Goal: Obtain resource: Download file/media

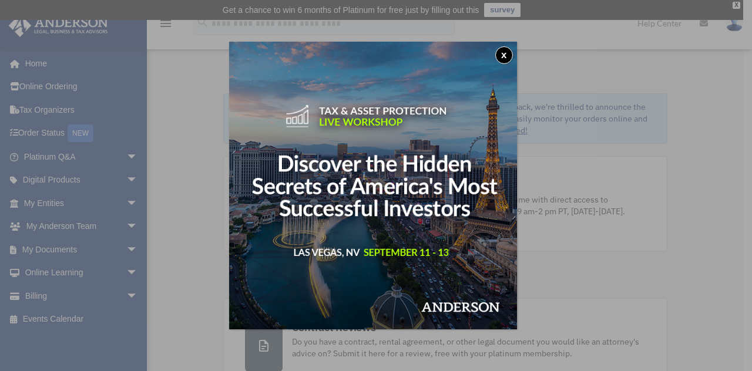
click at [505, 54] on button "x" at bounding box center [504, 55] width 18 height 18
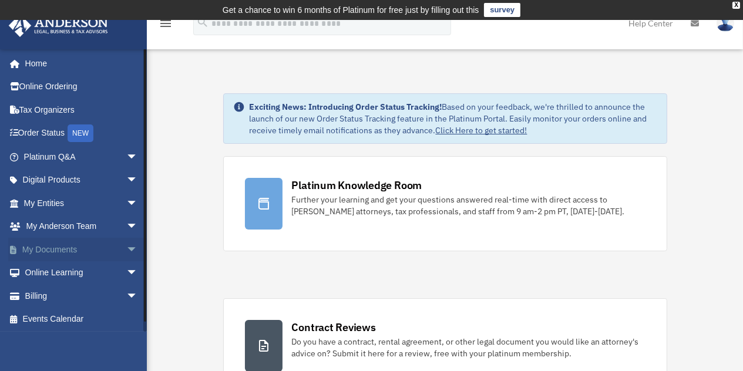
click at [126, 247] on span "arrow_drop_down" at bounding box center [137, 250] width 23 height 24
click at [103, 271] on link "Box" at bounding box center [85, 272] width 139 height 23
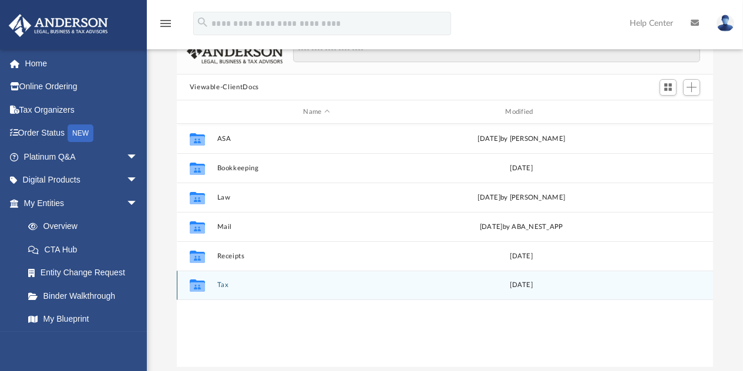
scroll to position [117, 0]
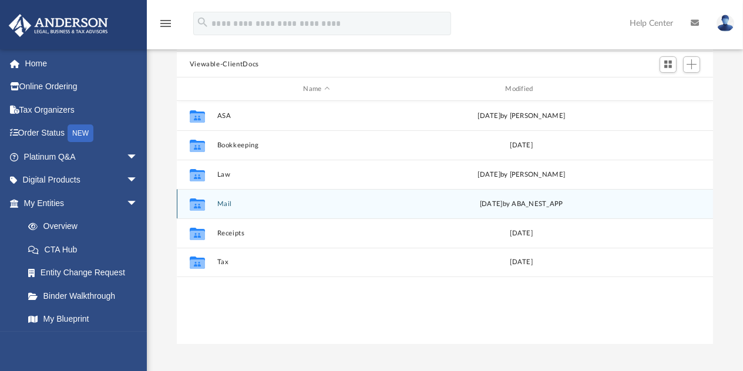
click at [397, 203] on button "Mail" at bounding box center [317, 204] width 200 height 8
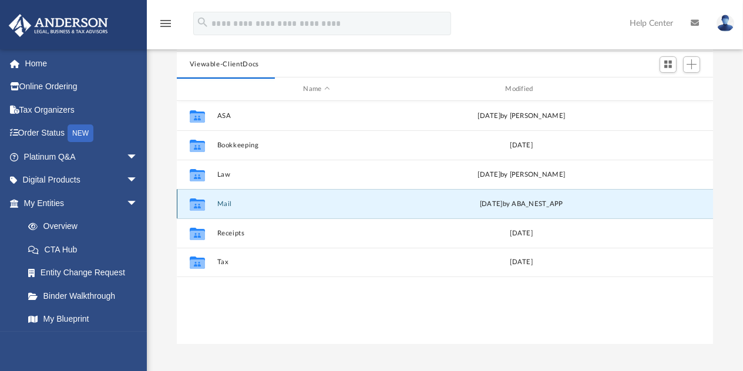
click at [271, 205] on button "Mail" at bounding box center [317, 204] width 200 height 8
click at [272, 205] on button "Mail" at bounding box center [317, 204] width 200 height 8
click at [272, 206] on button "Mail" at bounding box center [317, 204] width 200 height 8
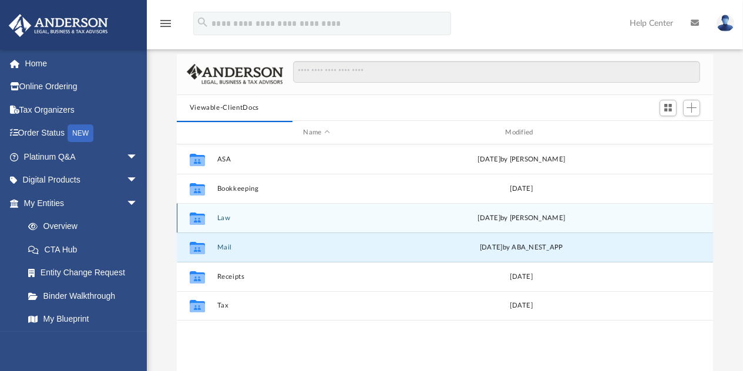
scroll to position [59, 0]
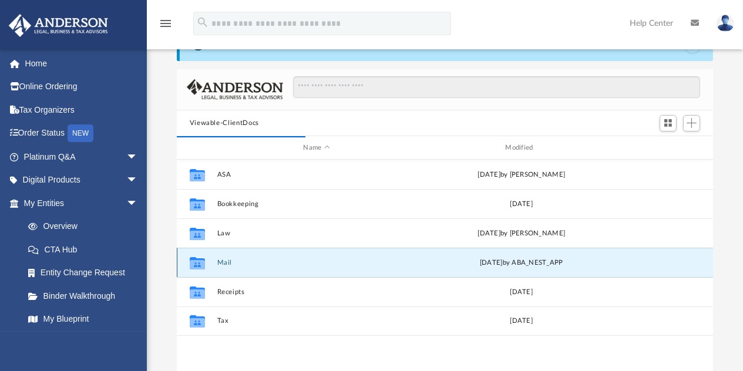
click at [480, 258] on div "Thu Aug 21 2025 by ABA_NEST_APP" at bounding box center [522, 263] width 200 height 11
click at [423, 263] on div "Thu Aug 21 2025 by ABA_NEST_APP" at bounding box center [522, 263] width 200 height 11
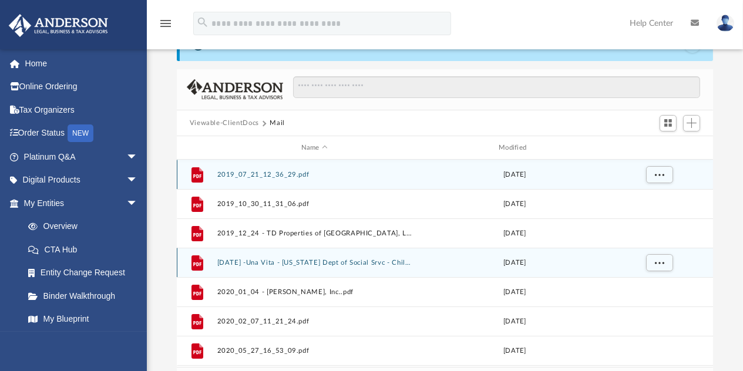
scroll to position [9, 9]
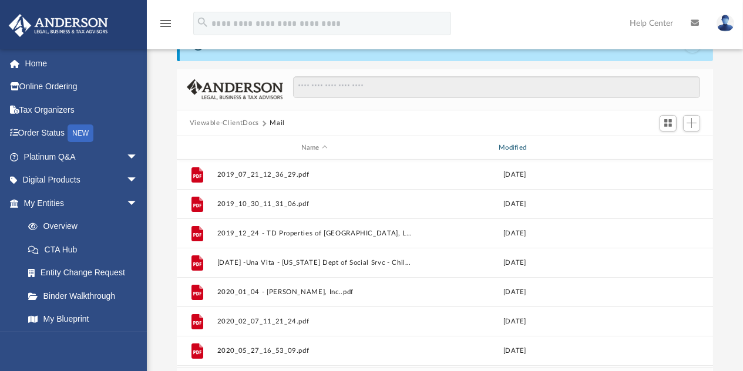
click at [514, 150] on div "Modified" at bounding box center [515, 148] width 196 height 11
click at [514, 145] on div "Modified" at bounding box center [515, 148] width 196 height 11
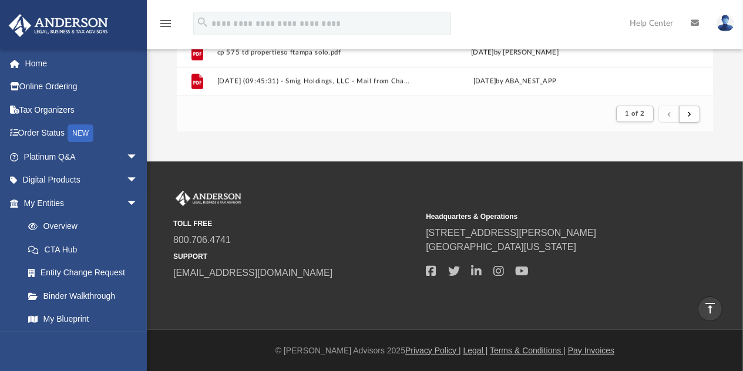
scroll to position [213, 0]
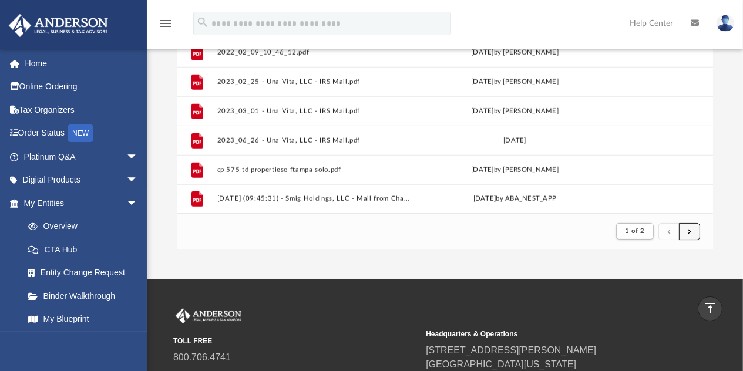
click at [684, 233] on button "submit" at bounding box center [689, 231] width 21 height 17
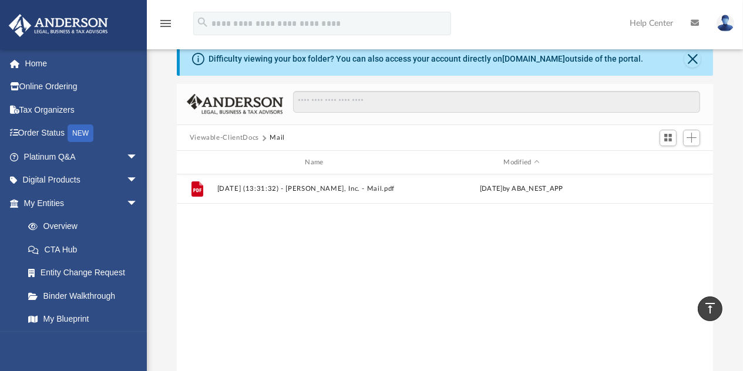
scroll to position [0, 0]
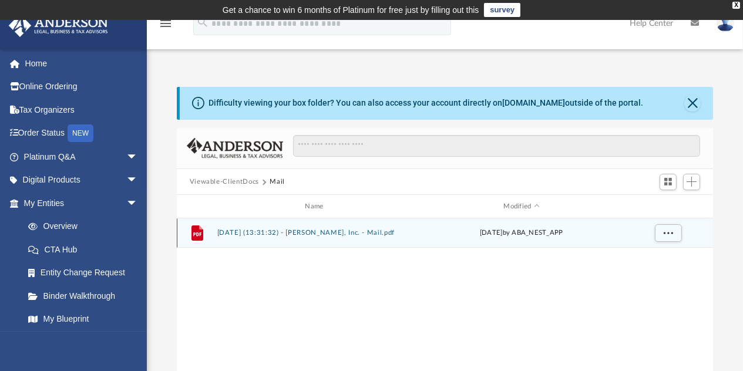
click at [277, 231] on button "2025.08.21 (13:31:32) - Bella Vita ALF, Inc. - Mail.pdf" at bounding box center [317, 234] width 200 height 8
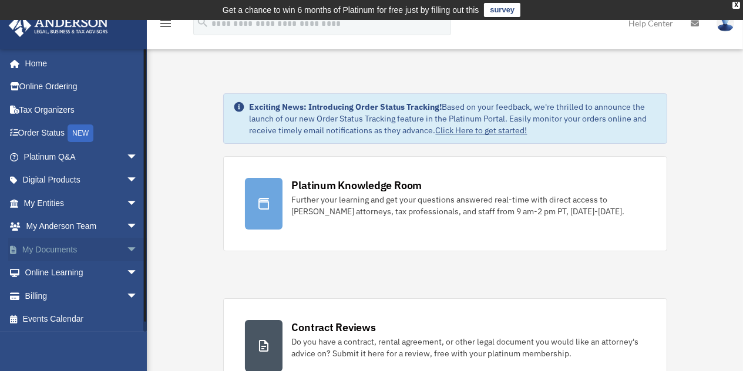
click at [113, 248] on link "My Documents arrow_drop_down" at bounding box center [81, 249] width 147 height 23
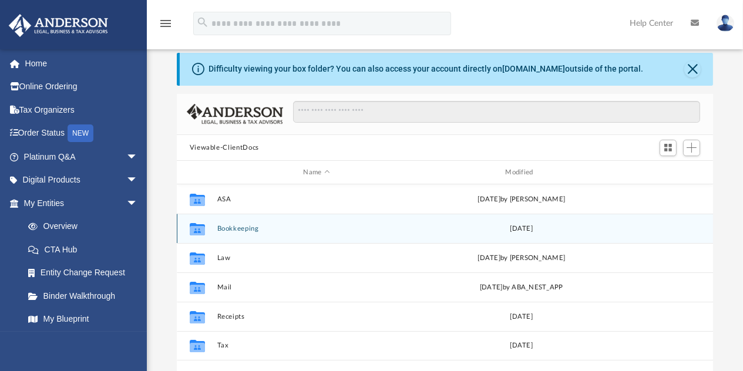
scroll to position [59, 0]
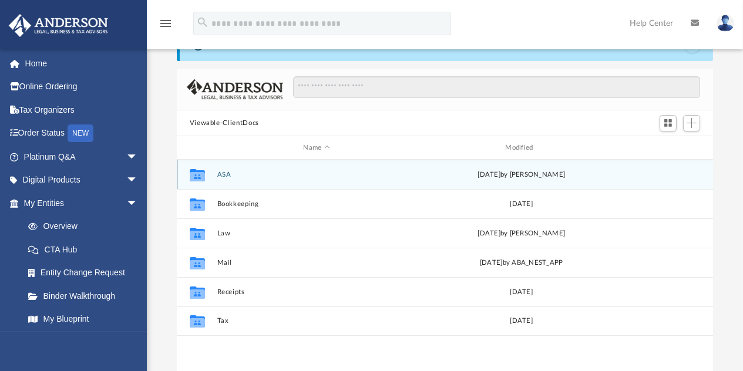
click at [371, 178] on div "Collaborated Folder ASA Tue May 3 2022 by Jaime Escandon" at bounding box center [445, 174] width 537 height 29
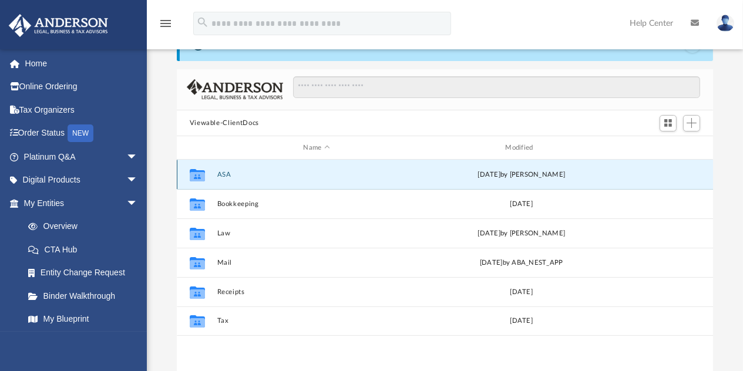
click at [371, 178] on div "Collaborated Folder ASA Tue May 3 2022 by Jaime Escandon" at bounding box center [445, 174] width 537 height 29
click at [240, 172] on button "ASA" at bounding box center [317, 175] width 200 height 8
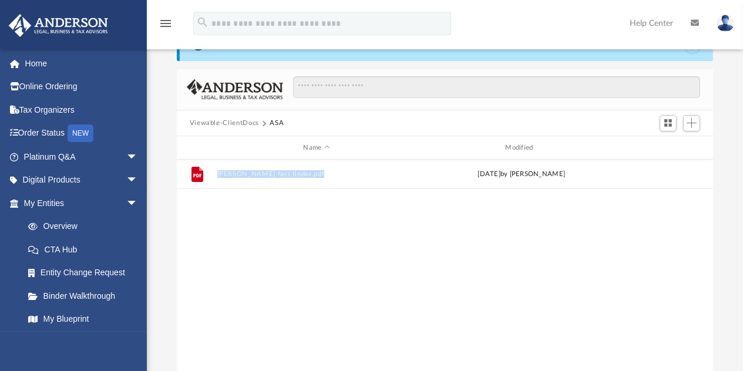
click at [241, 123] on button "Viewable-ClientDocs" at bounding box center [224, 123] width 69 height 11
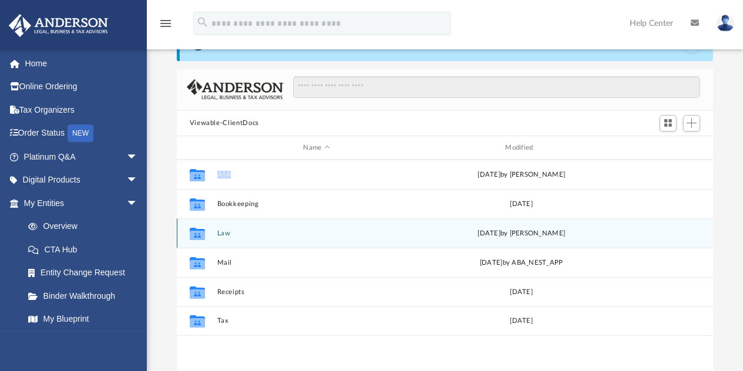
click at [223, 231] on button "Law" at bounding box center [317, 234] width 200 height 8
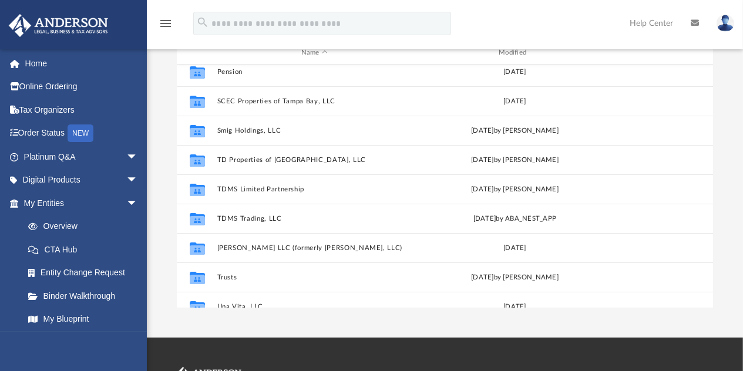
scroll to position [197, 0]
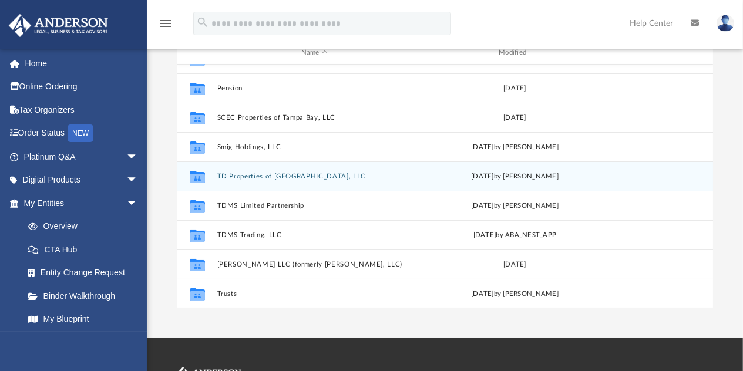
click at [235, 173] on button "TD Properties of [GEOGRAPHIC_DATA], LLC" at bounding box center [314, 177] width 195 height 8
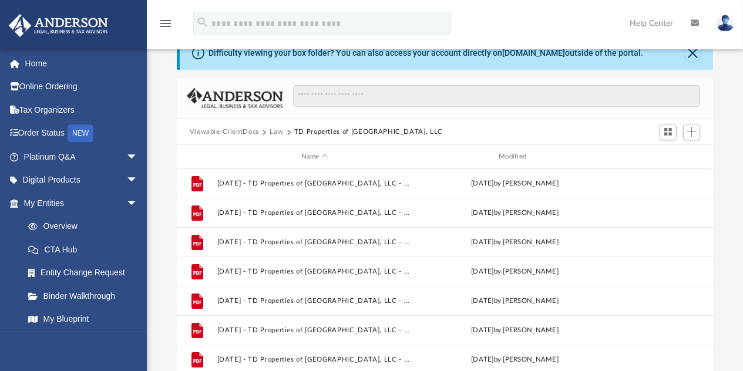
scroll to position [0, 0]
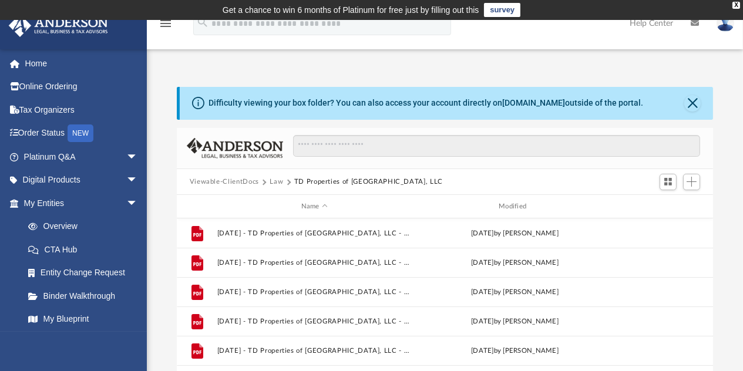
click at [238, 183] on button "Viewable-ClientDocs" at bounding box center [224, 182] width 69 height 11
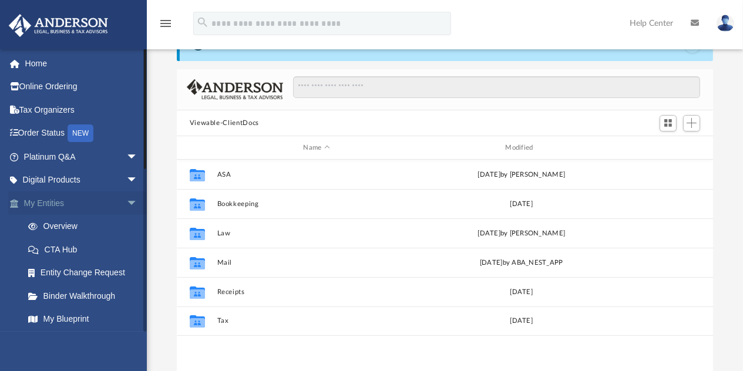
click at [126, 203] on span "arrow_drop_down" at bounding box center [137, 203] width 23 height 24
click at [126, 203] on span "arrow_drop_up" at bounding box center [137, 203] width 23 height 24
click at [56, 224] on link "Overview" at bounding box center [85, 226] width 139 height 23
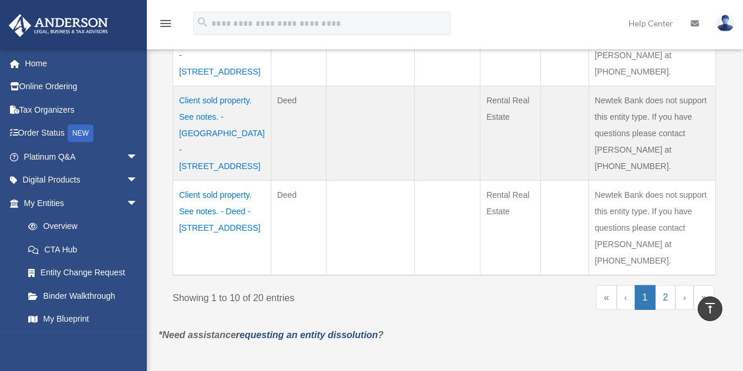
scroll to position [1002, 0]
click at [669, 284] on link "2" at bounding box center [665, 296] width 21 height 25
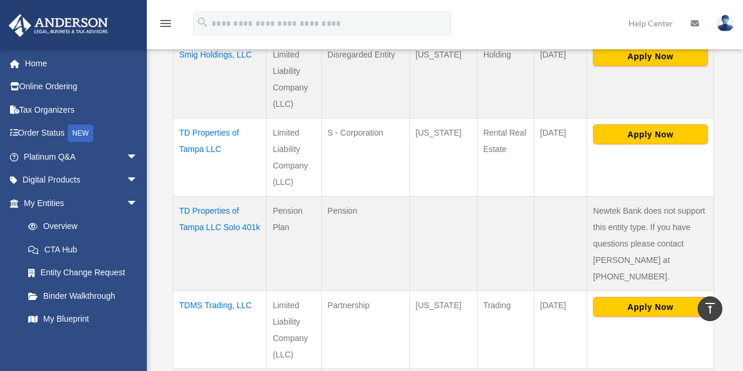
scroll to position [708, 0]
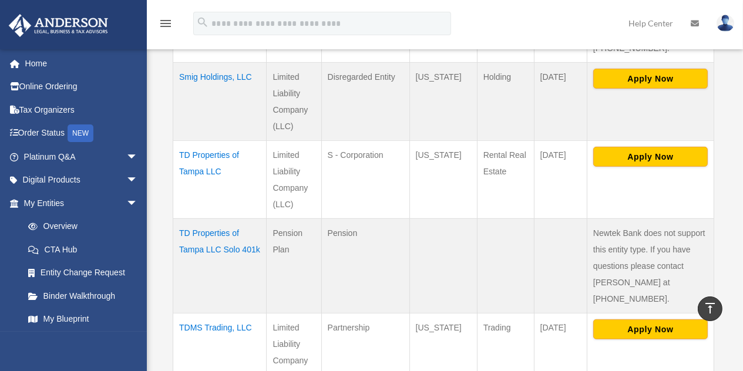
click at [204, 218] on td "TD Properties of Tampa LLC Solo 401k" at bounding box center [219, 265] width 93 height 95
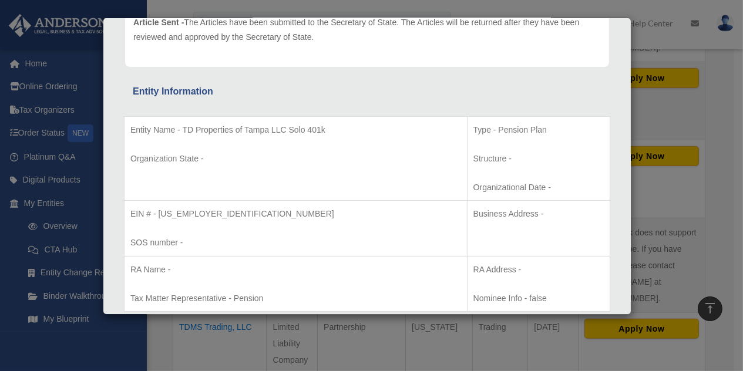
scroll to position [0, 0]
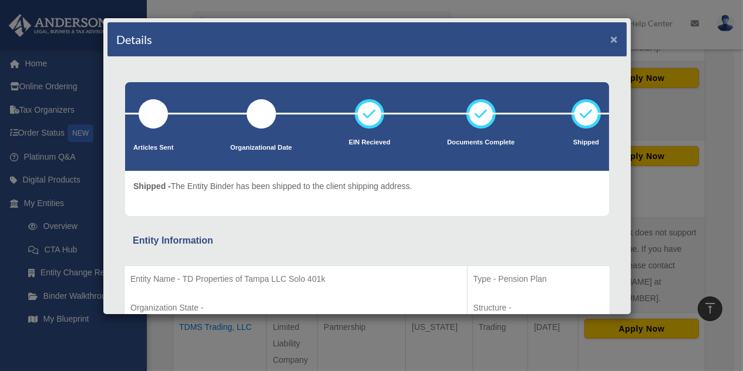
click at [610, 40] on button "×" at bounding box center [614, 39] width 8 height 12
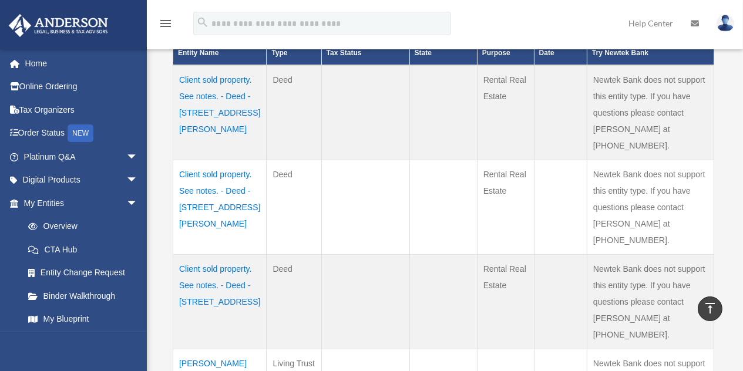
scroll to position [238, 0]
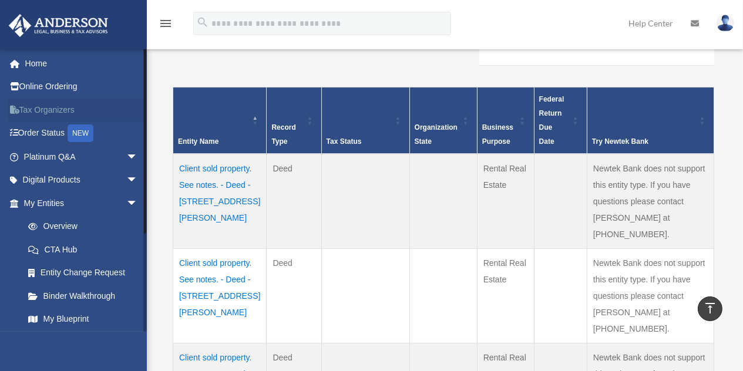
click at [44, 110] on link "Tax Organizers" at bounding box center [81, 109] width 147 height 23
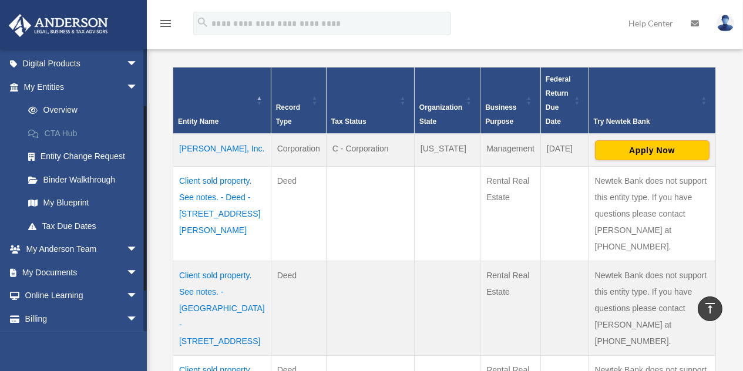
scroll to position [117, 0]
click at [126, 270] on span "arrow_drop_down" at bounding box center [137, 272] width 23 height 24
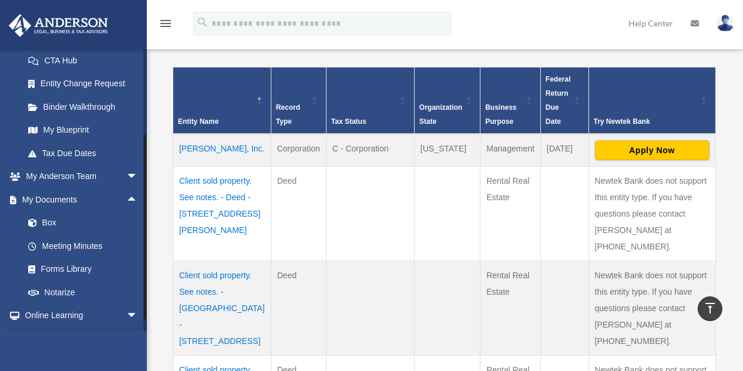
scroll to position [233, 0]
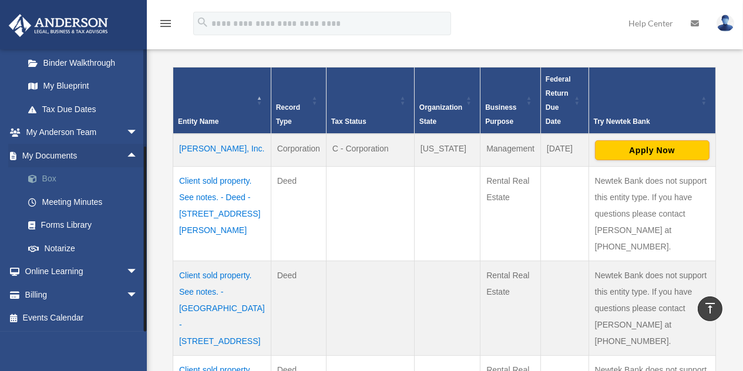
click at [68, 179] on link "Box" at bounding box center [85, 178] width 139 height 23
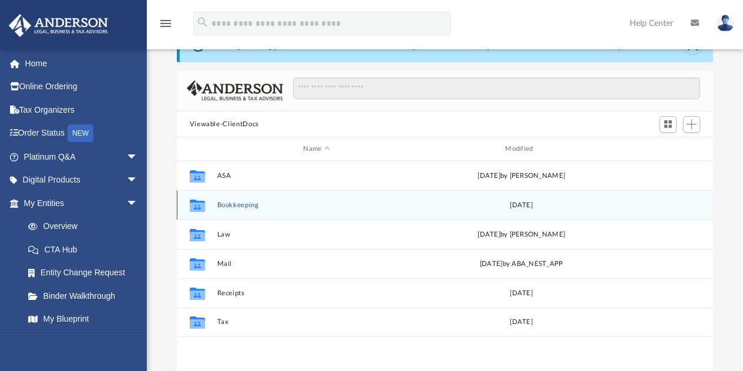
scroll to position [59, 0]
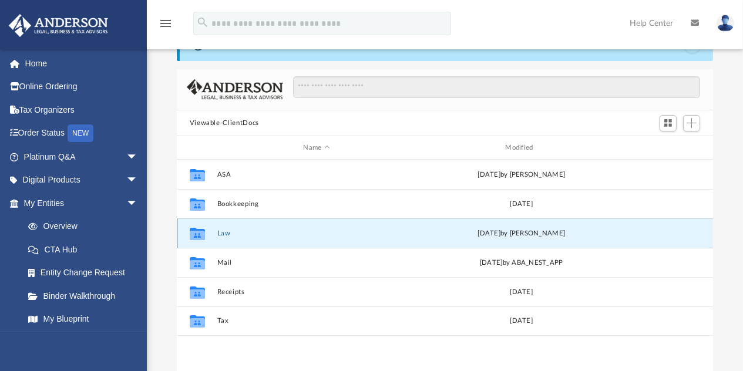
click at [312, 233] on button "Law" at bounding box center [317, 234] width 200 height 8
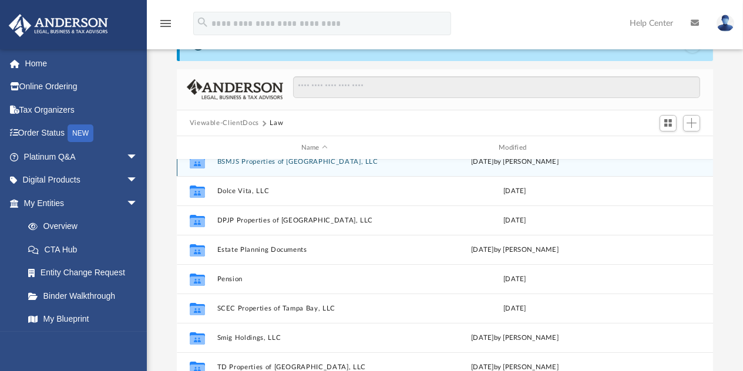
scroll to position [117, 0]
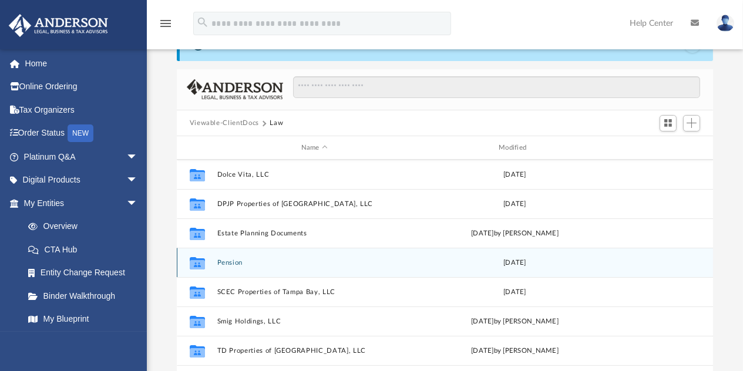
click at [379, 265] on button "Pension" at bounding box center [314, 263] width 195 height 8
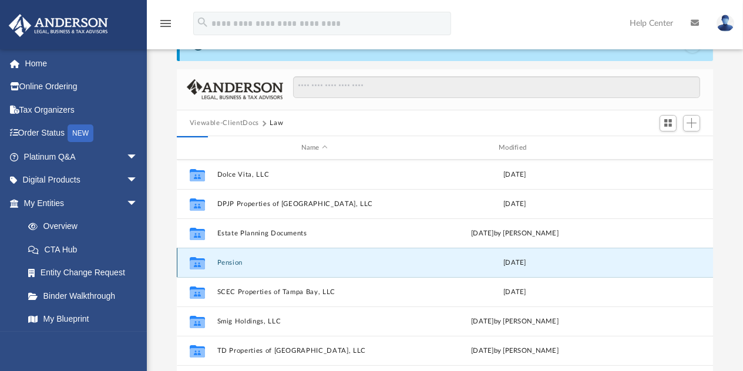
scroll to position [0, 0]
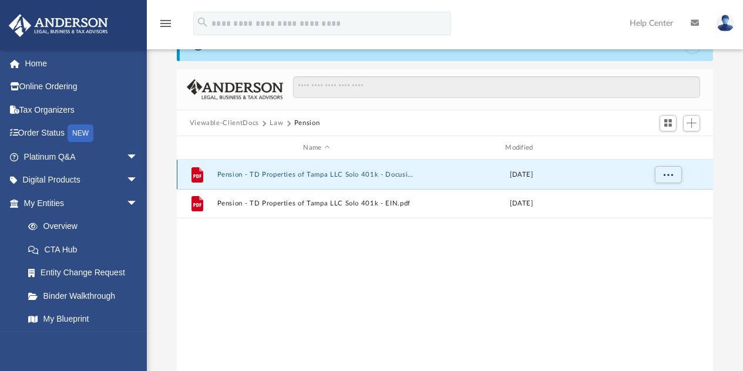
click at [330, 172] on button "Pension - TD Properties of Tampa LLC Solo 401k - Docusign.pdf" at bounding box center [317, 175] width 200 height 8
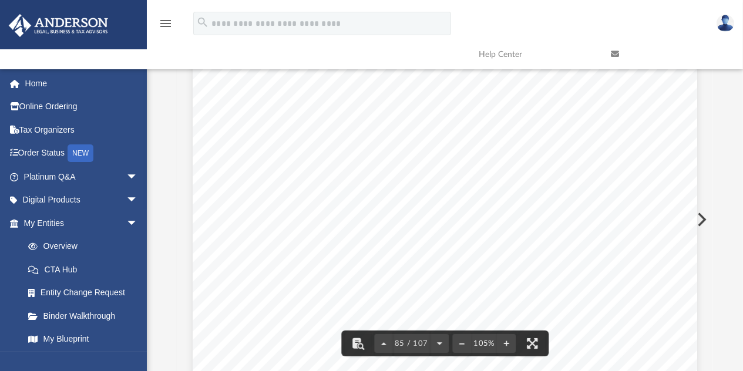
scroll to position [56393, 0]
click at [385, 346] on button "File preview" at bounding box center [383, 344] width 19 height 26
click at [385, 344] on button "File preview" at bounding box center [383, 344] width 19 height 26
click at [385, 343] on button "File preview" at bounding box center [383, 344] width 19 height 26
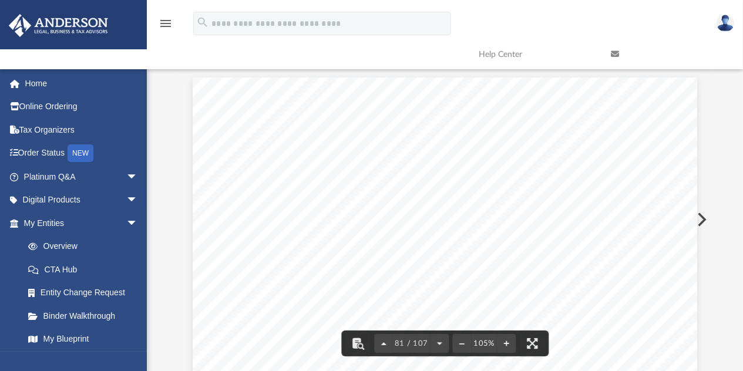
click at [385, 343] on button "File preview" at bounding box center [383, 344] width 19 height 26
click at [385, 342] on button "File preview" at bounding box center [383, 344] width 19 height 26
click at [384, 342] on button "File preview" at bounding box center [383, 344] width 19 height 26
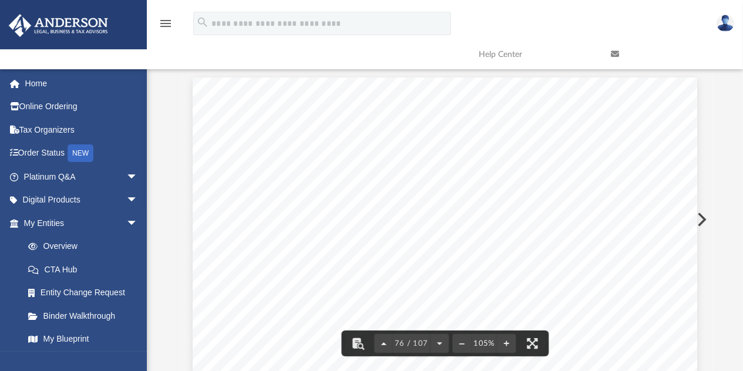
click at [384, 342] on button "File preview" at bounding box center [383, 344] width 19 height 26
click at [383, 341] on button "File preview" at bounding box center [383, 344] width 19 height 26
click at [382, 341] on button "File preview" at bounding box center [383, 344] width 19 height 26
click at [381, 341] on button "File preview" at bounding box center [383, 344] width 19 height 26
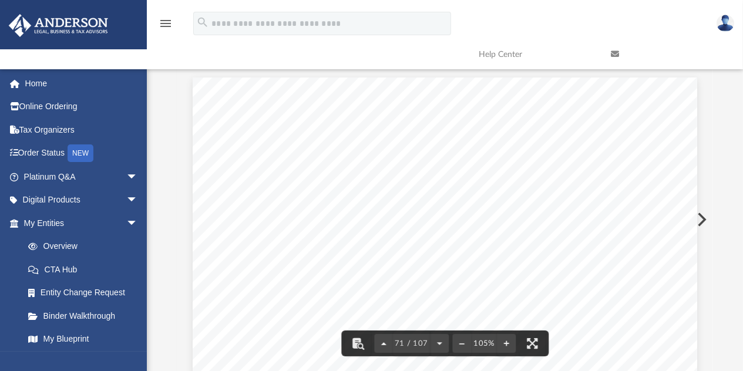
click at [381, 340] on button "File preview" at bounding box center [383, 344] width 19 height 26
click at [381, 341] on button "File preview" at bounding box center [383, 344] width 19 height 26
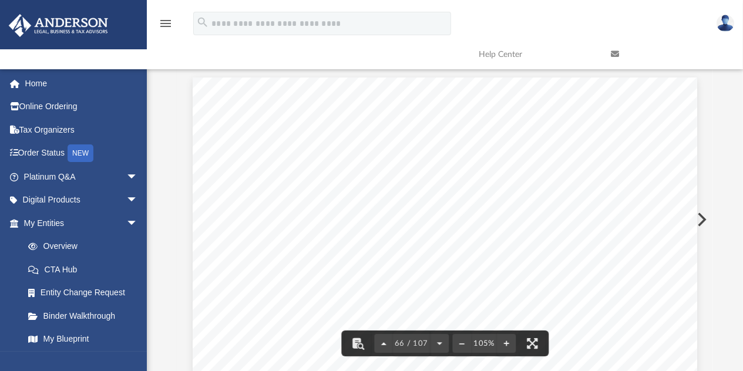
click at [381, 341] on button "File preview" at bounding box center [383, 344] width 19 height 26
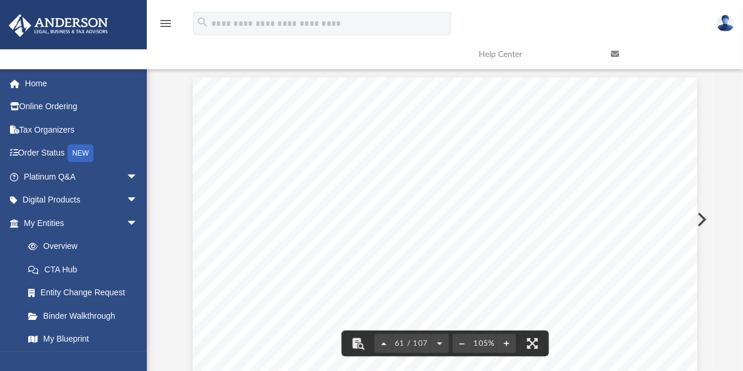
click at [381, 341] on button "File preview" at bounding box center [383, 344] width 19 height 26
click at [382, 341] on button "File preview" at bounding box center [383, 344] width 19 height 26
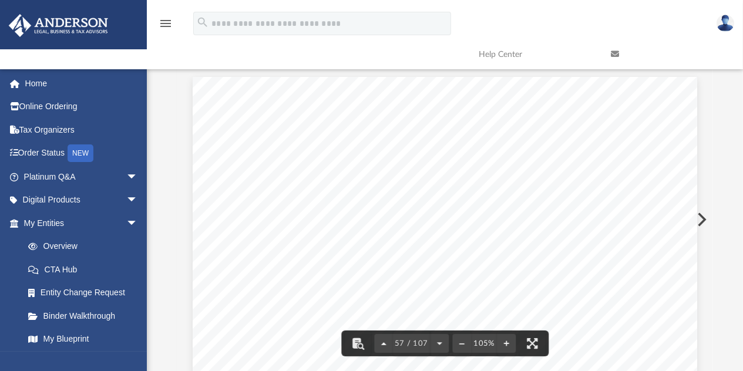
click at [382, 341] on button "File preview" at bounding box center [383, 344] width 19 height 26
click at [383, 341] on button "File preview" at bounding box center [383, 344] width 19 height 26
click at [383, 340] on button "File preview" at bounding box center [383, 344] width 19 height 26
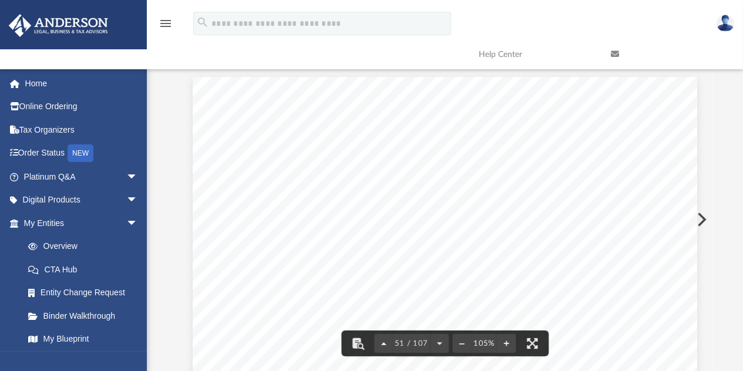
click at [383, 340] on button "File preview" at bounding box center [383, 344] width 19 height 26
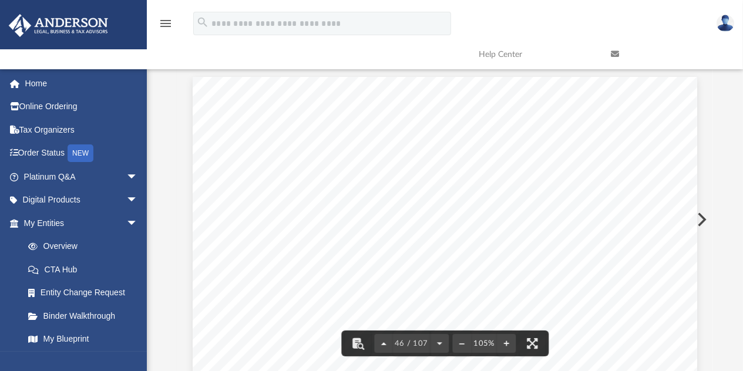
click at [383, 340] on button "File preview" at bounding box center [383, 344] width 19 height 26
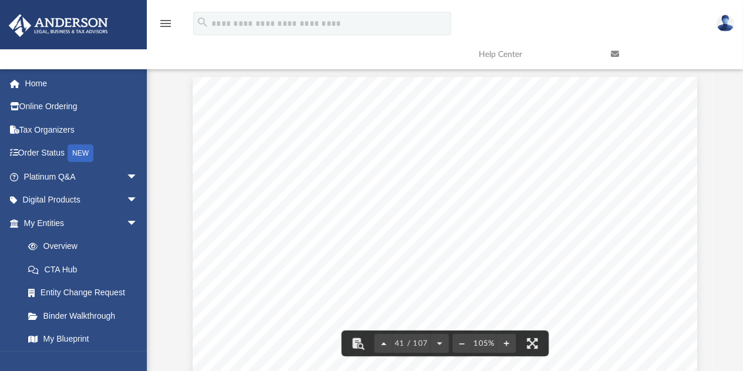
click at [383, 340] on button "File preview" at bounding box center [383, 344] width 19 height 26
click at [383, 339] on button "File preview" at bounding box center [383, 344] width 19 height 26
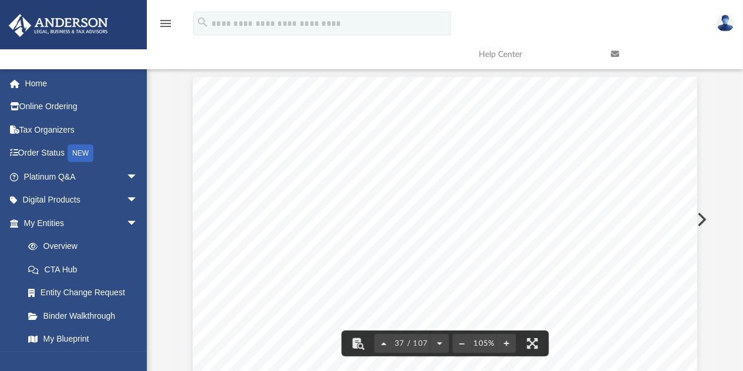
click at [383, 339] on button "File preview" at bounding box center [383, 344] width 19 height 26
click at [383, 340] on button "File preview" at bounding box center [383, 344] width 19 height 26
click at [383, 338] on button "File preview" at bounding box center [383, 344] width 19 height 26
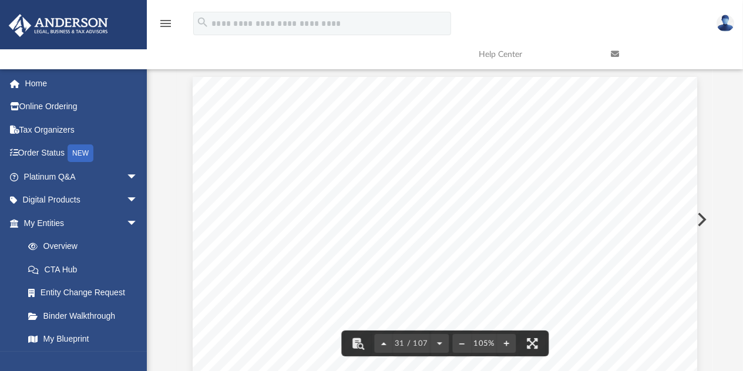
click at [383, 336] on button "File preview" at bounding box center [383, 344] width 19 height 26
click at [383, 338] on button "File preview" at bounding box center [383, 344] width 19 height 26
click at [382, 336] on button "File preview" at bounding box center [383, 344] width 19 height 26
click at [381, 336] on button "File preview" at bounding box center [383, 344] width 19 height 26
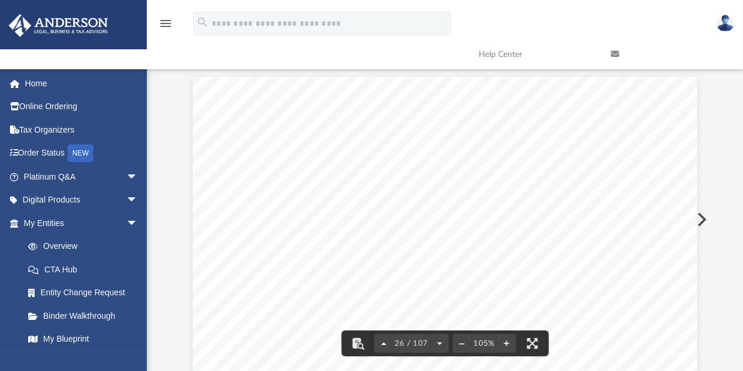
click at [381, 336] on button "File preview" at bounding box center [383, 344] width 19 height 26
click at [381, 335] on button "File preview" at bounding box center [383, 344] width 19 height 26
click at [381, 336] on button "File preview" at bounding box center [383, 344] width 19 height 26
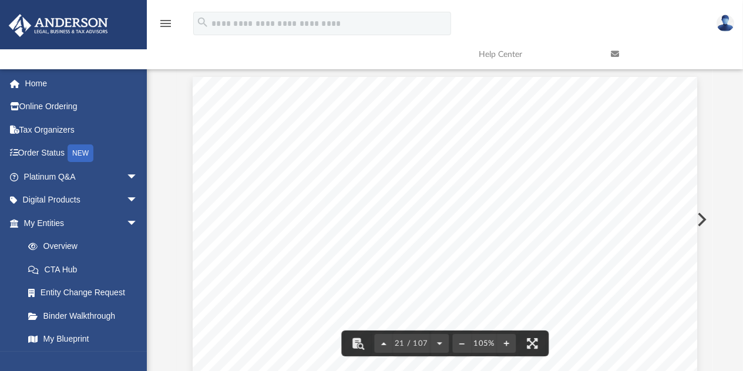
click at [381, 335] on button "File preview" at bounding box center [383, 344] width 19 height 26
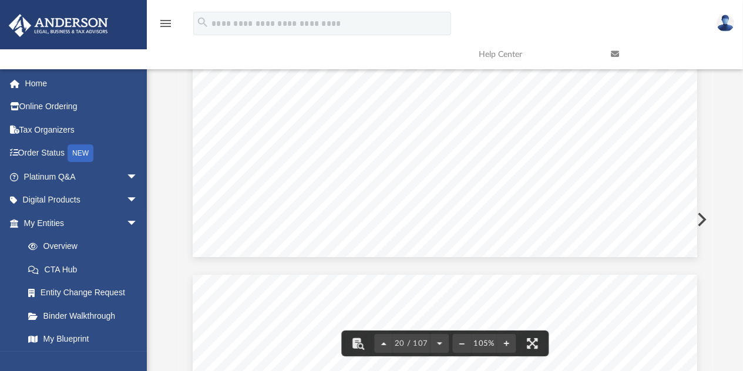
click at [381, 335] on button "File preview" at bounding box center [383, 344] width 19 height 26
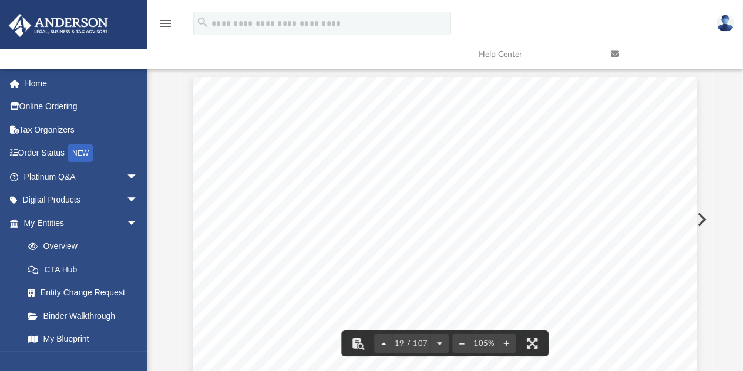
click at [381, 335] on button "File preview" at bounding box center [383, 344] width 19 height 26
click at [381, 334] on button "File preview" at bounding box center [383, 344] width 19 height 26
click at [381, 335] on button "File preview" at bounding box center [383, 344] width 19 height 26
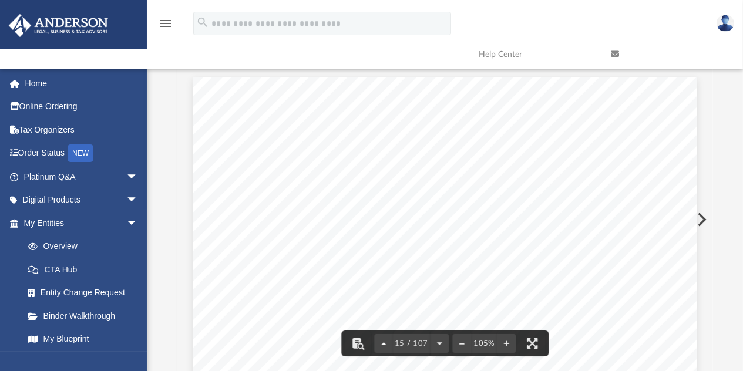
click at [381, 335] on button "File preview" at bounding box center [383, 344] width 19 height 26
click at [381, 334] on button "File preview" at bounding box center [383, 344] width 19 height 26
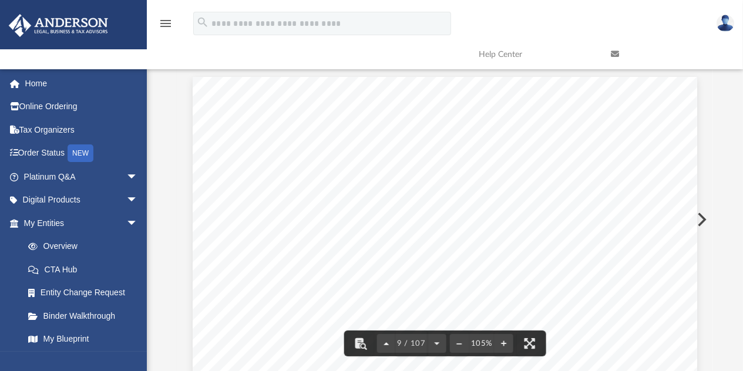
click at [381, 334] on button "File preview" at bounding box center [385, 344] width 19 height 26
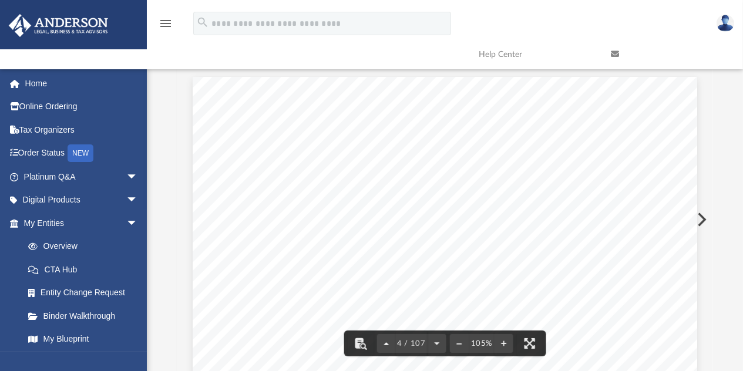
click at [381, 334] on button "File preview" at bounding box center [385, 344] width 19 height 26
click at [381, 333] on button "File preview" at bounding box center [385, 344] width 19 height 26
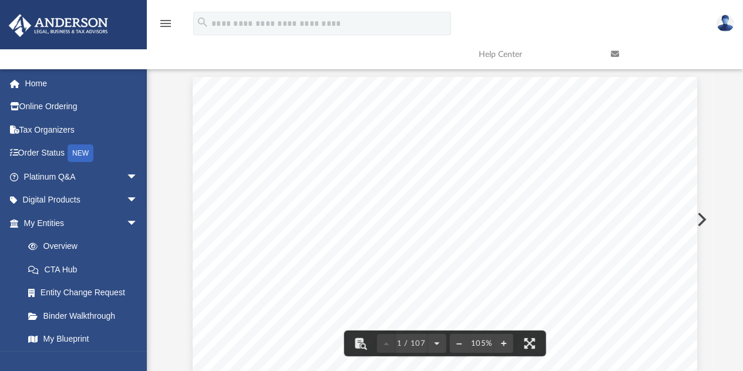
click at [381, 333] on div "1 / 107 105%" at bounding box center [445, 344] width 203 height 26
click at [381, 332] on div "1 / 107 105%" at bounding box center [445, 344] width 203 height 26
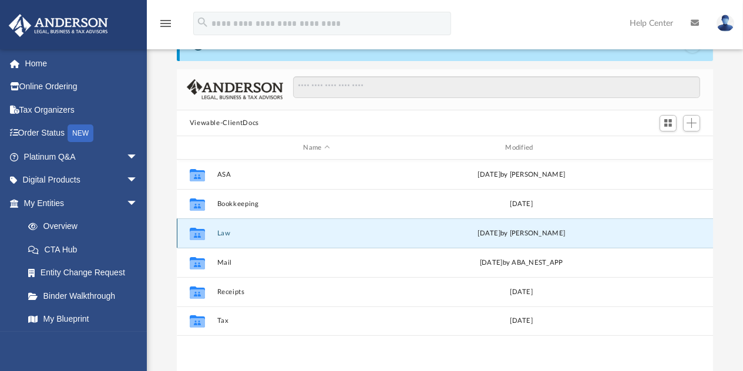
click at [222, 231] on button "Law" at bounding box center [317, 234] width 200 height 8
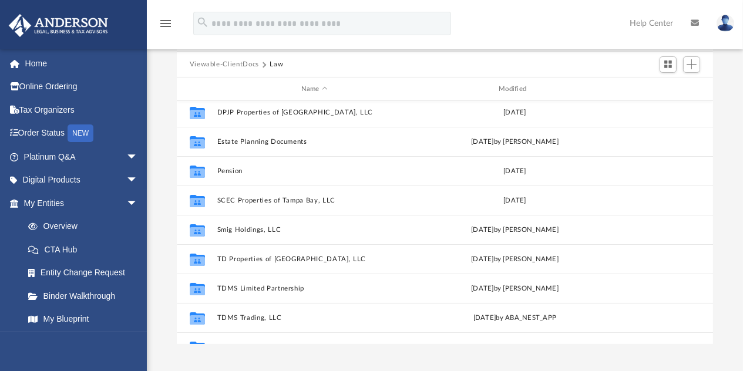
scroll to position [79, 0]
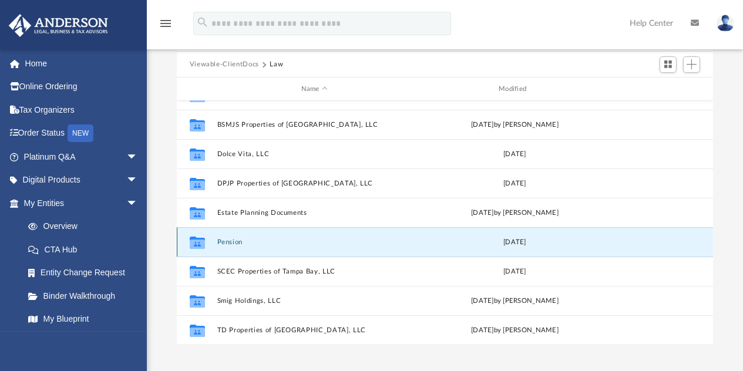
click at [228, 240] on button "Pension" at bounding box center [314, 242] width 195 height 8
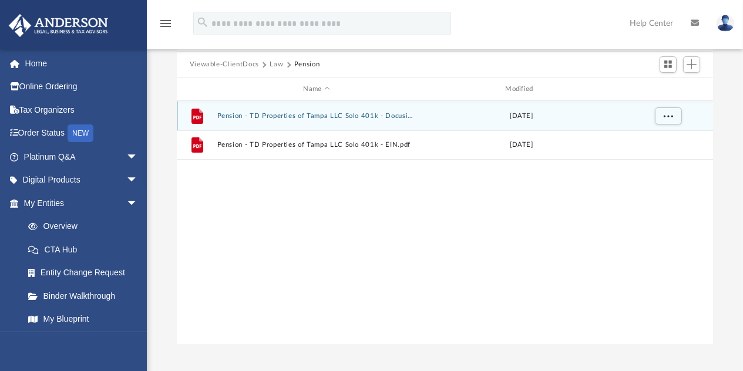
scroll to position [0, 0]
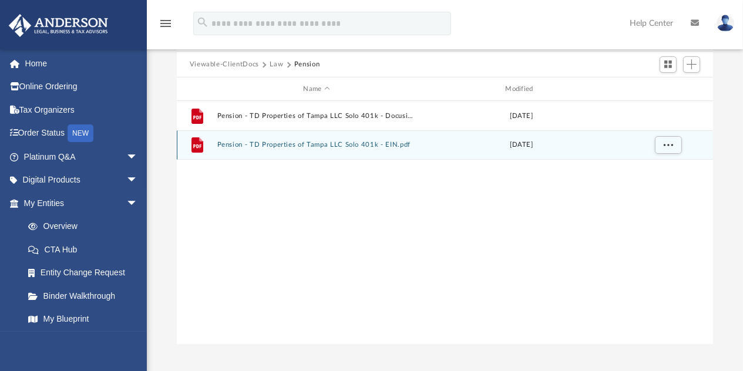
click at [257, 144] on button "Pension - TD Properties of Tampa LLC Solo 401k - EIN.pdf" at bounding box center [317, 146] width 200 height 8
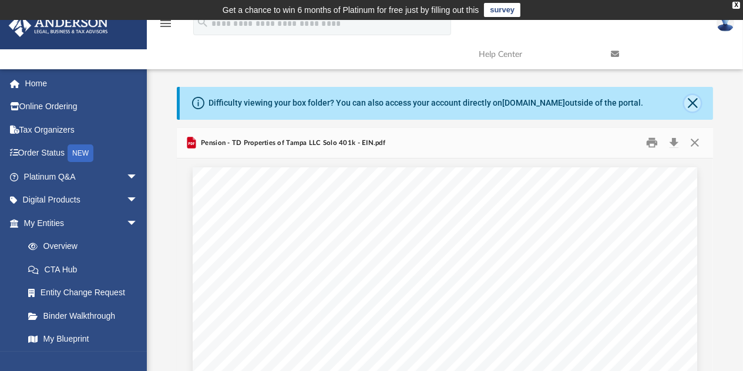
click at [691, 99] on button "Close" at bounding box center [692, 103] width 16 height 16
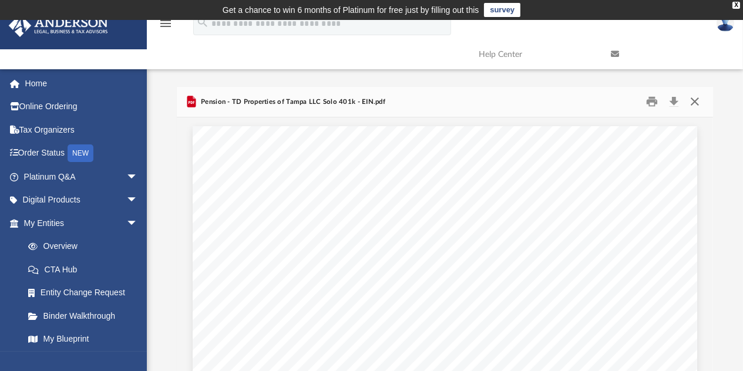
click at [693, 102] on button "Close" at bounding box center [694, 102] width 21 height 18
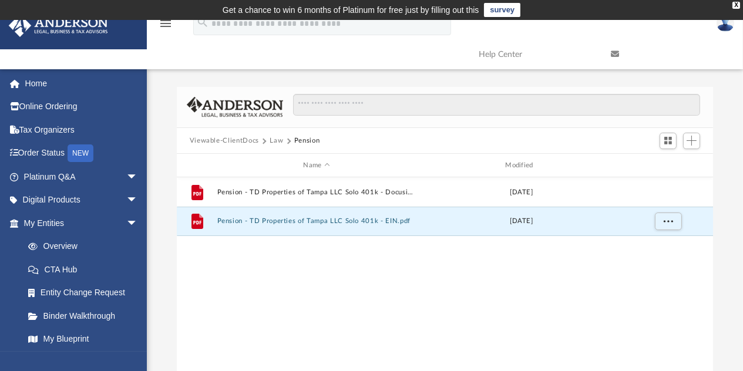
click at [231, 136] on button "Viewable-ClientDocs" at bounding box center [224, 141] width 69 height 11
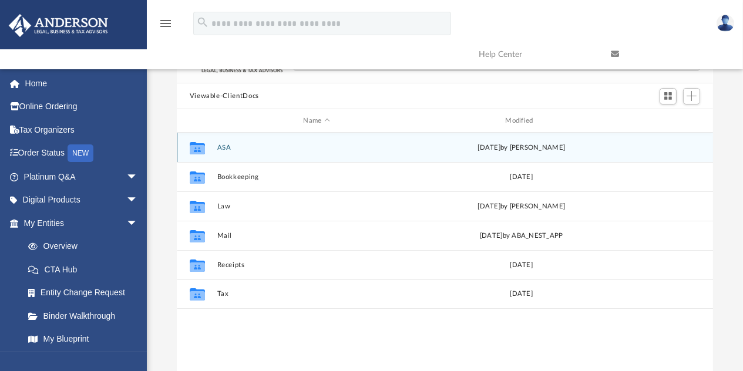
scroll to position [117, 0]
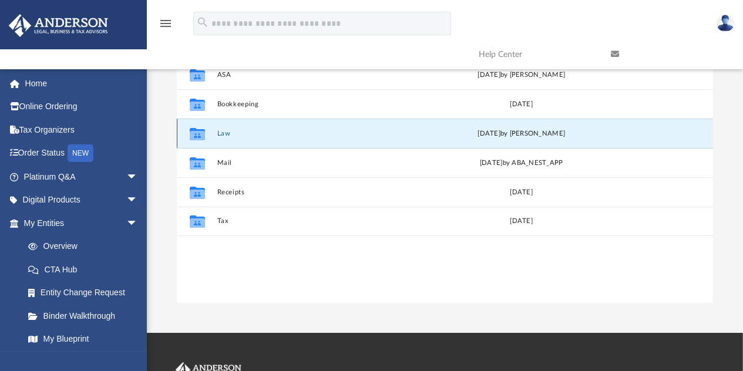
click at [243, 133] on button "Law" at bounding box center [317, 134] width 200 height 8
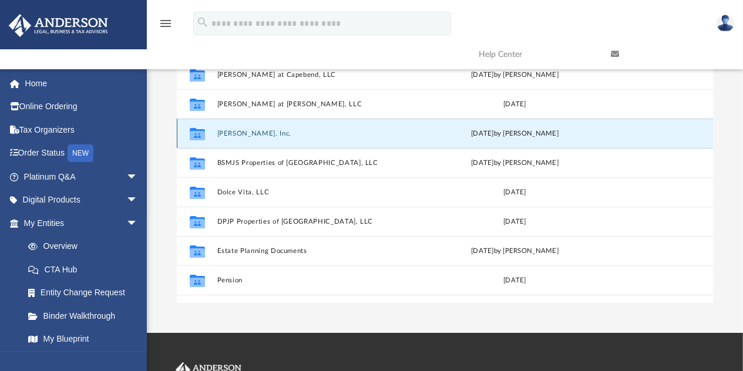
click at [244, 135] on button "[PERSON_NAME], Inc." at bounding box center [314, 134] width 195 height 8
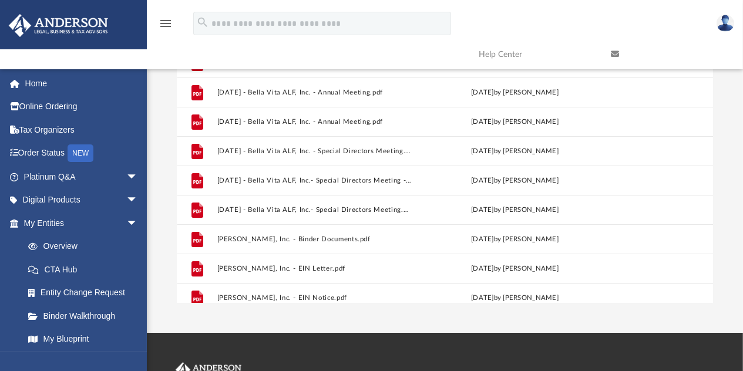
scroll to position [167, 0]
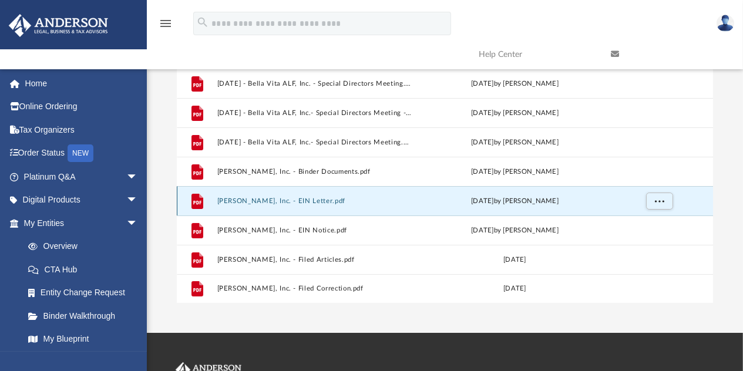
click at [314, 197] on button "[PERSON_NAME], Inc. - EIN Letter.pdf" at bounding box center [314, 201] width 195 height 8
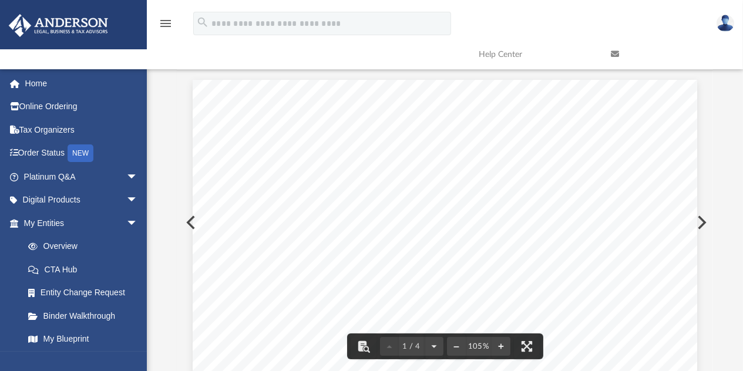
scroll to position [0, 0]
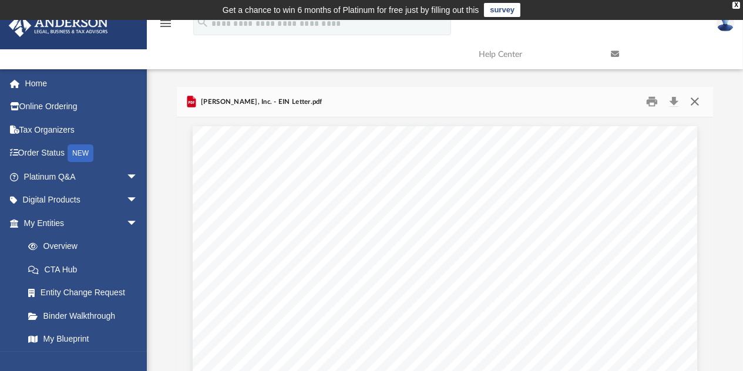
click at [692, 102] on button "Close" at bounding box center [694, 102] width 21 height 18
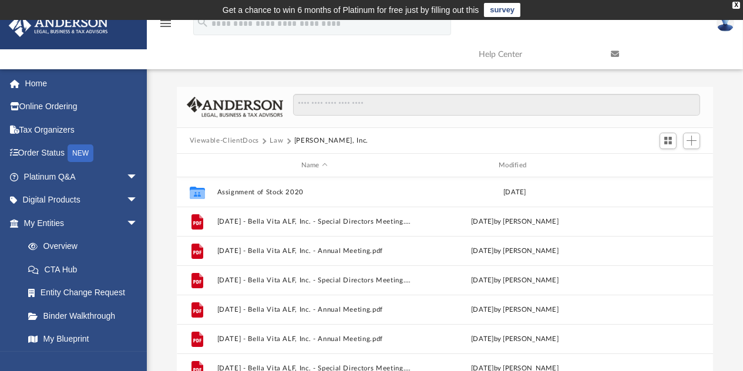
click at [227, 141] on button "Viewable-ClientDocs" at bounding box center [224, 141] width 69 height 11
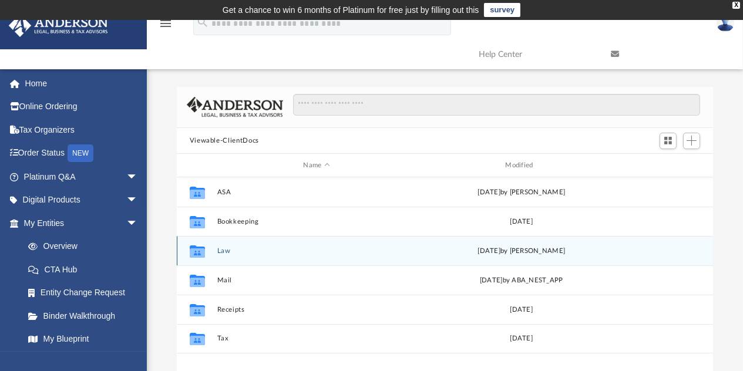
click at [221, 250] on button "Law" at bounding box center [317, 251] width 200 height 8
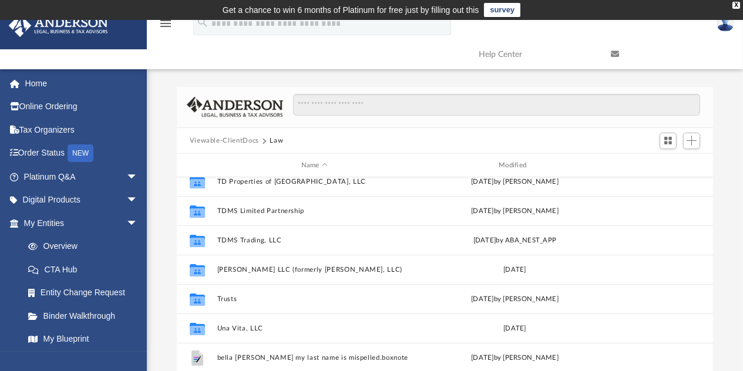
scroll to position [314, 0]
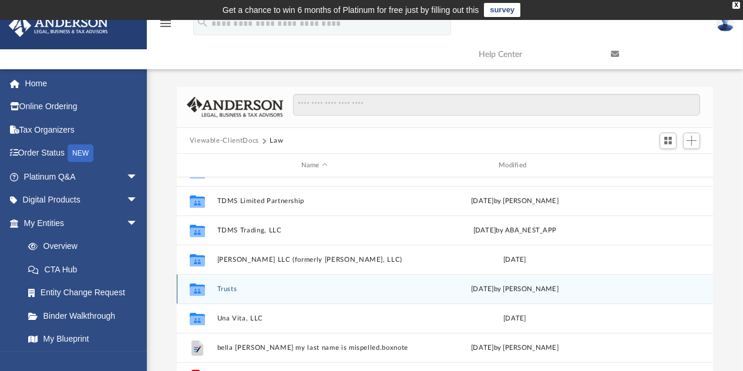
click at [227, 289] on div "Collaborated Folder Smig Holdings, LLC [DATE] by [PERSON_NAME] Collaborated Fol…" at bounding box center [445, 299] width 537 height 244
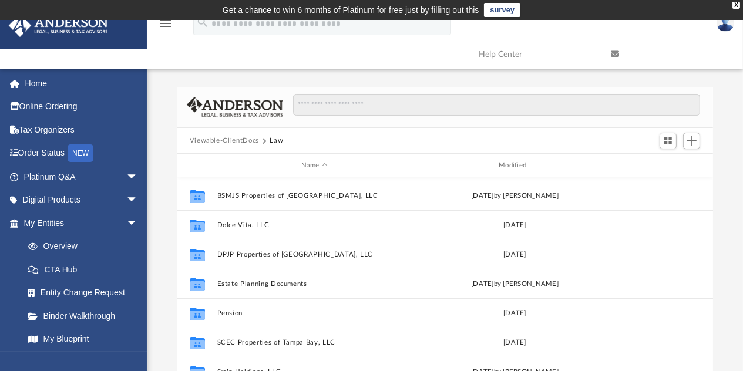
scroll to position [79, 0]
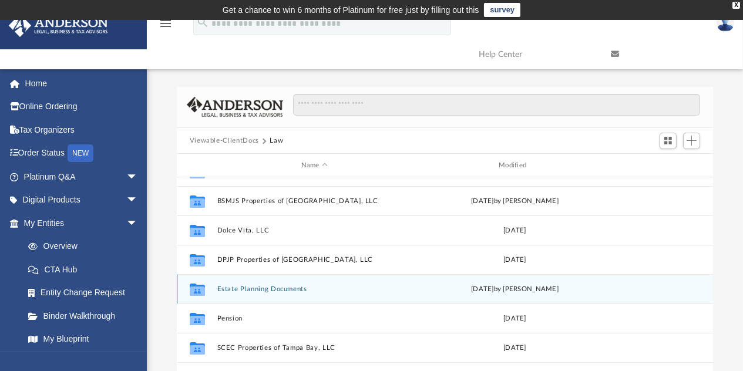
click at [249, 287] on button "Estate Planning Documents" at bounding box center [314, 289] width 195 height 8
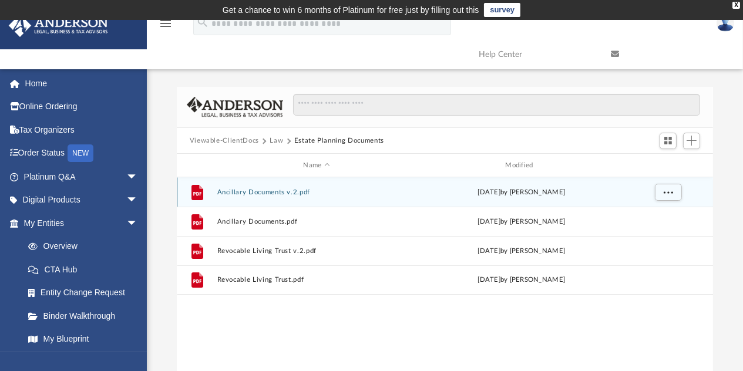
scroll to position [0, 0]
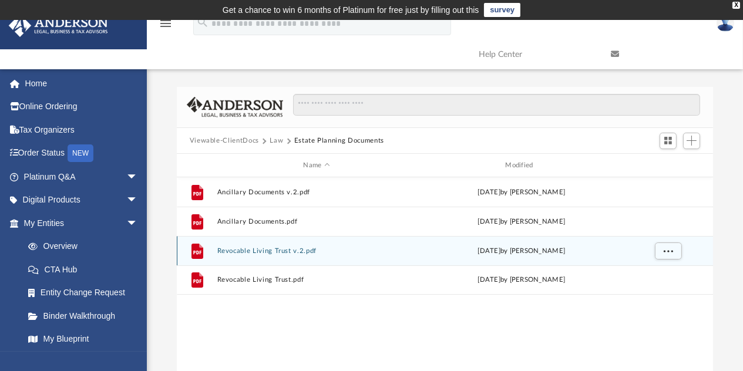
click at [265, 248] on button "Revocable Living Trust v.2.pdf" at bounding box center [317, 251] width 200 height 8
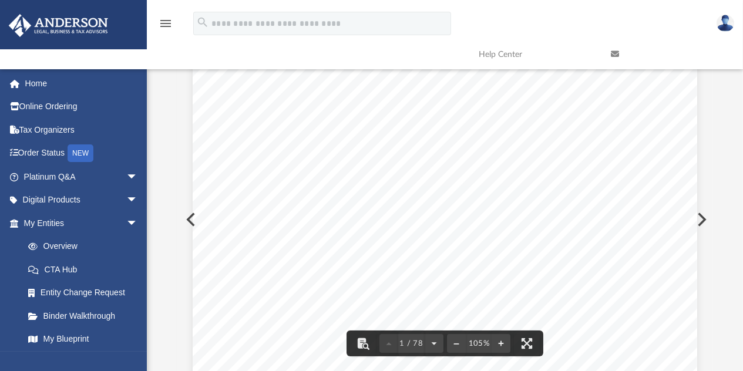
scroll to position [176, 0]
